Goal: Information Seeking & Learning: Learn about a topic

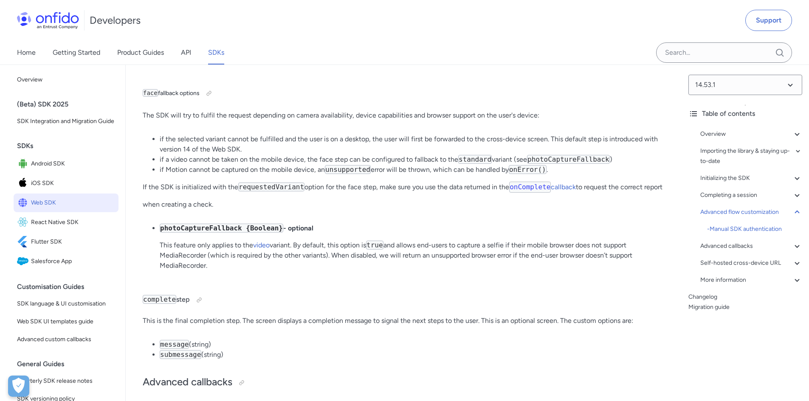
scroll to position [14245, 0]
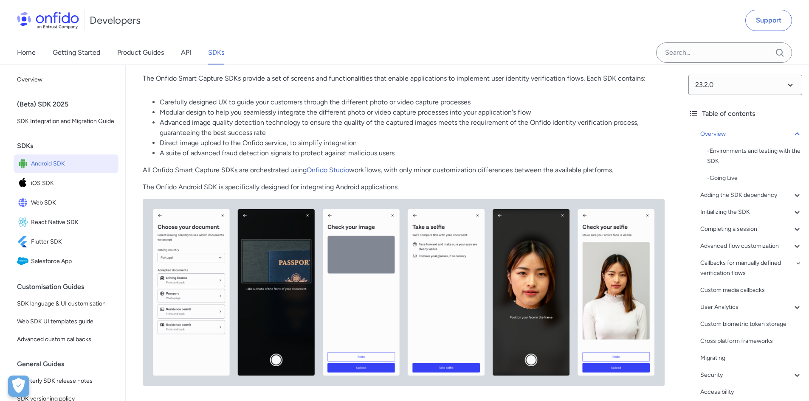
scroll to position [85, 0]
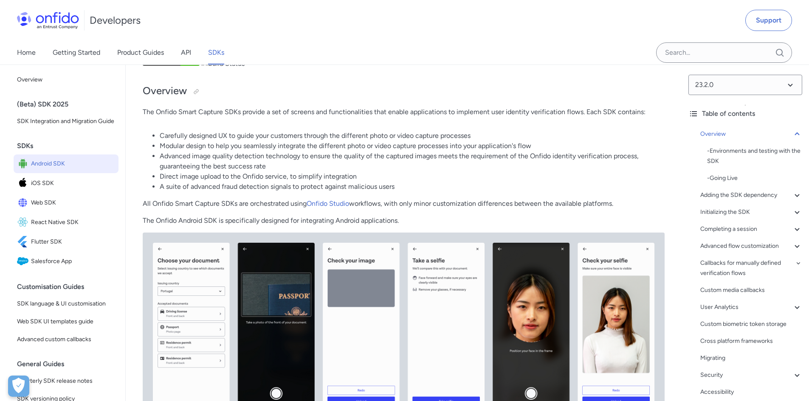
click at [270, 280] on img at bounding box center [404, 326] width 522 height 187
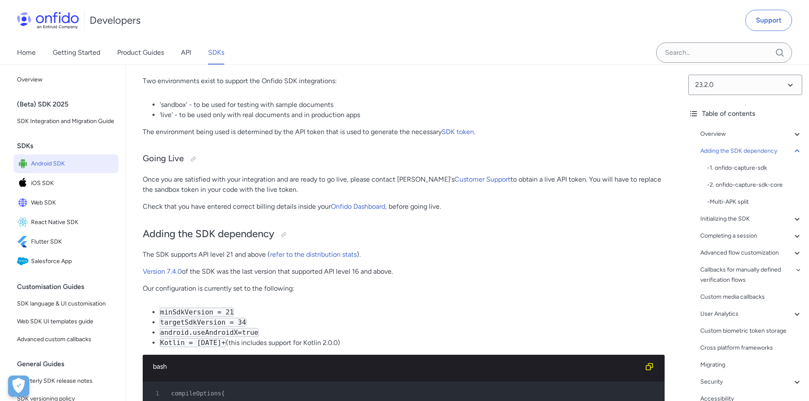
scroll to position [467, 0]
